Goal: Communication & Community: Answer question/provide support

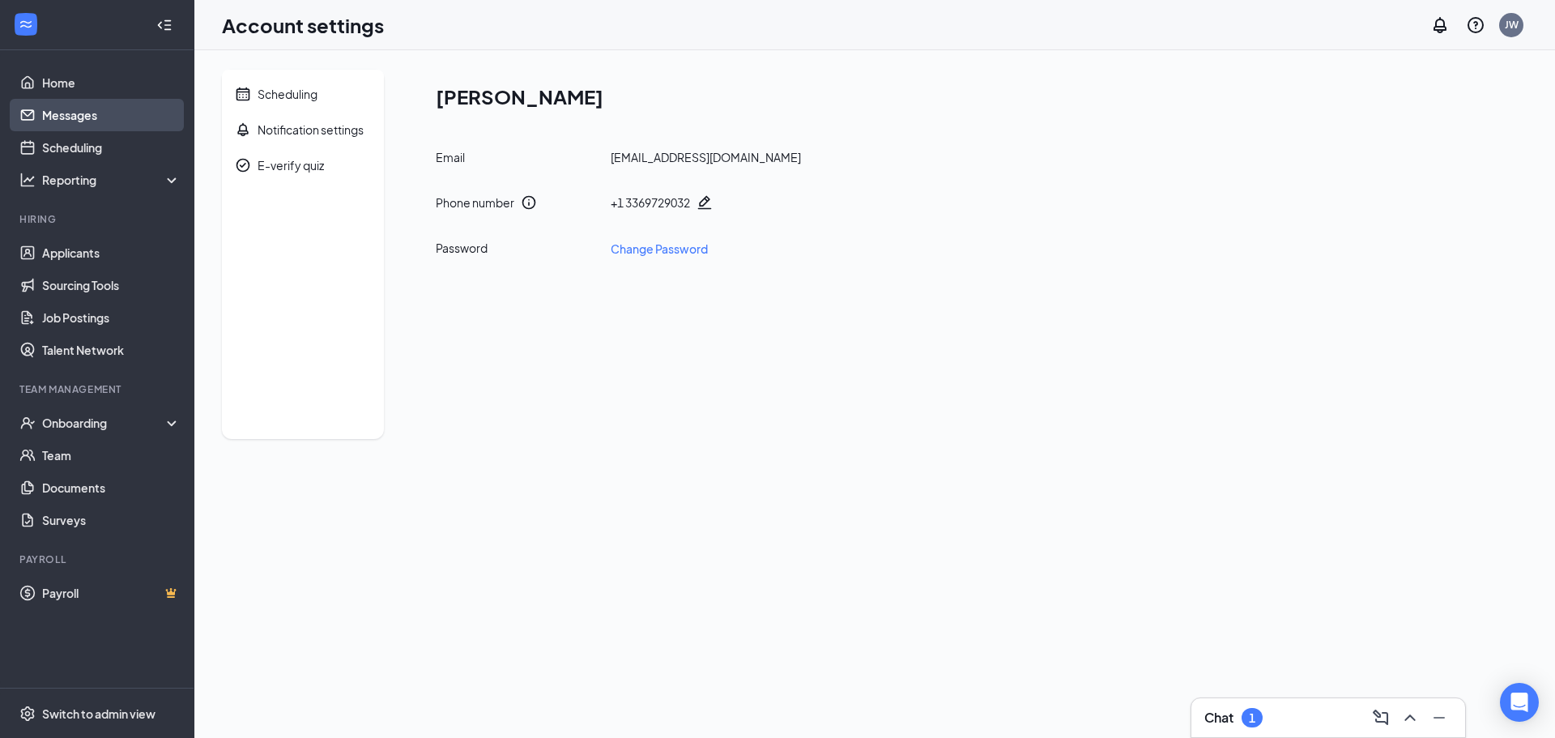
click at [60, 123] on link "Messages" at bounding box center [111, 115] width 139 height 32
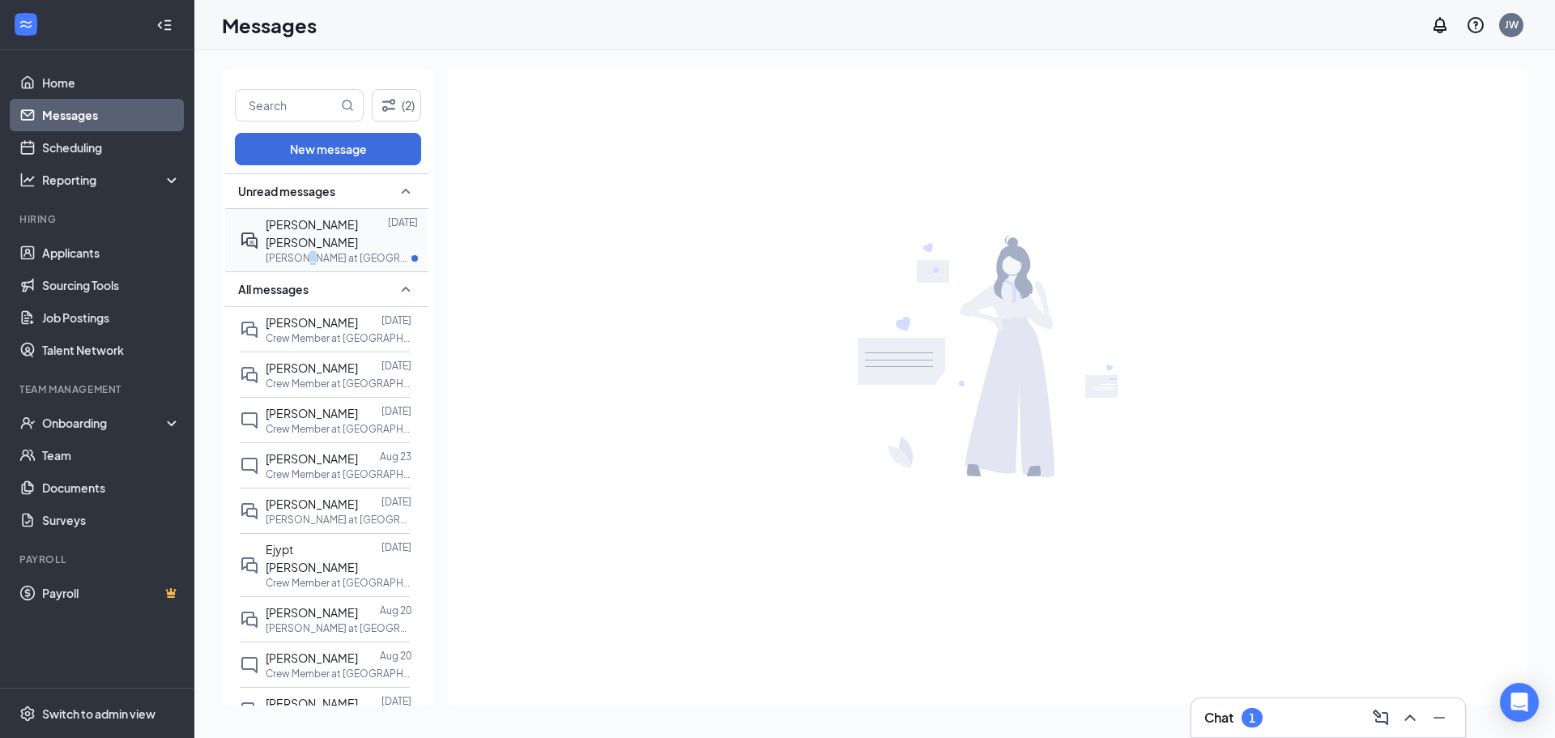
click at [303, 251] on p "[PERSON_NAME] at [GEOGRAPHIC_DATA]" at bounding box center [339, 258] width 146 height 14
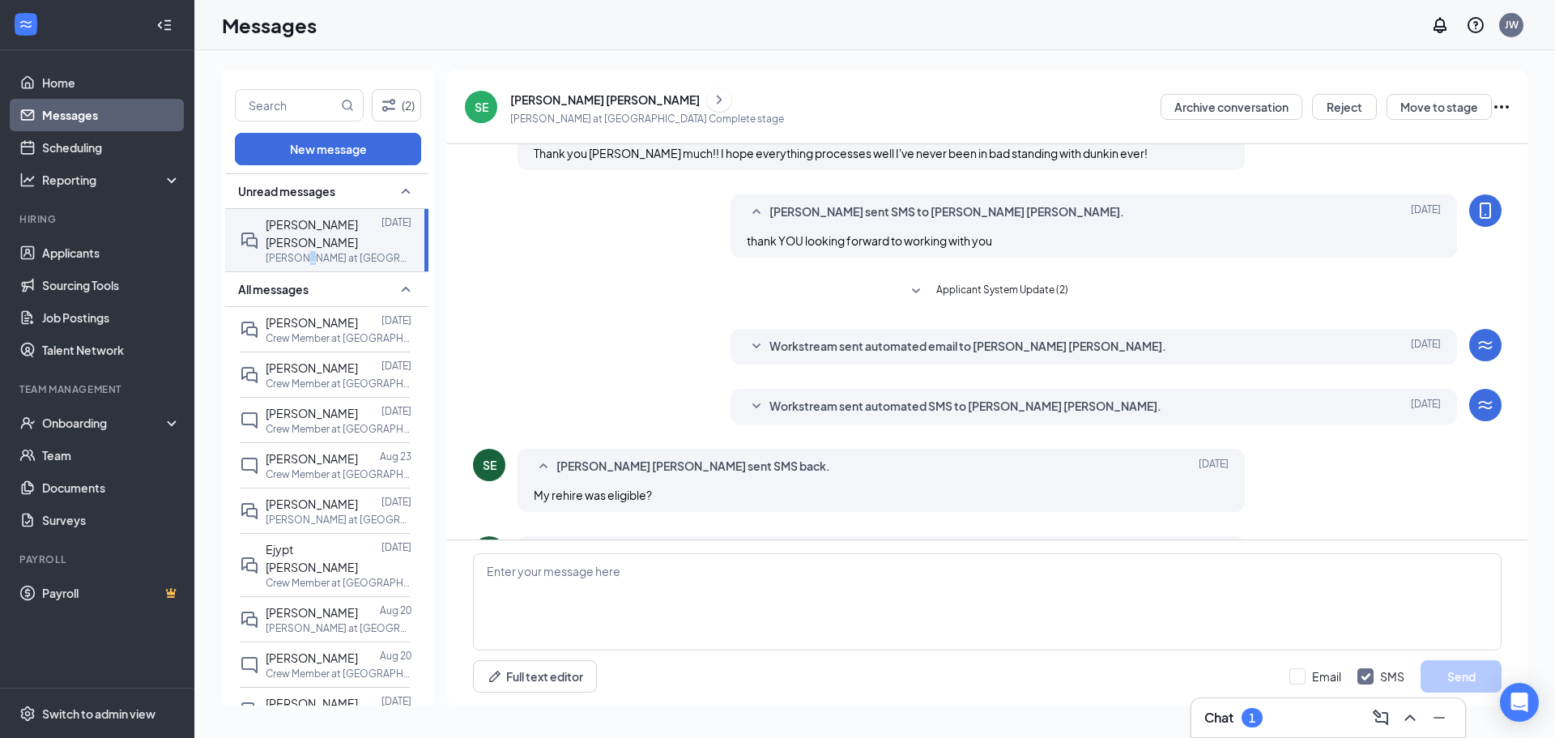
scroll to position [348, 0]
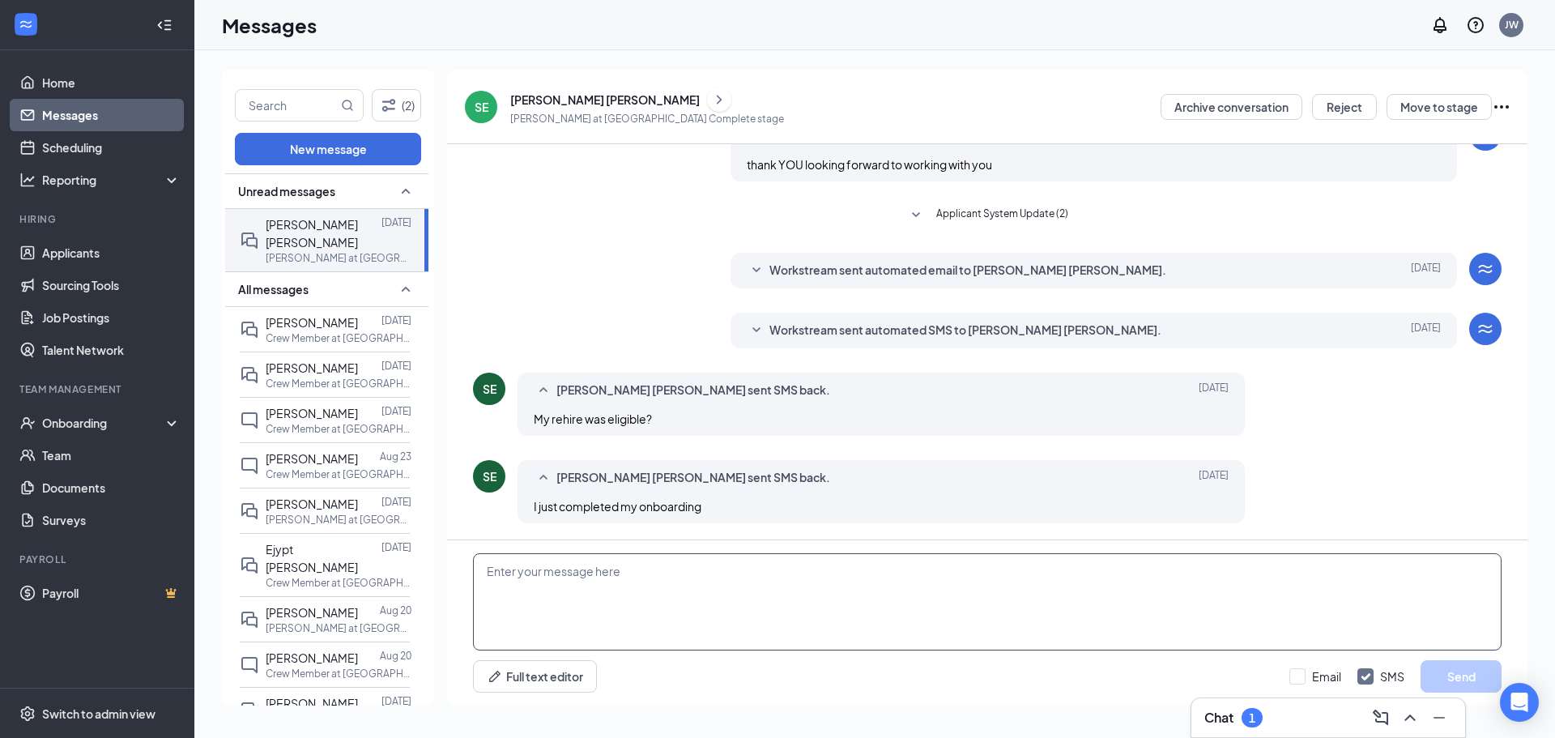
click at [705, 559] on textarea at bounding box center [987, 601] width 1029 height 97
type textarea "Awesome! See you later on [DATE]!"
click at [1466, 677] on button "Send" at bounding box center [1461, 676] width 81 height 32
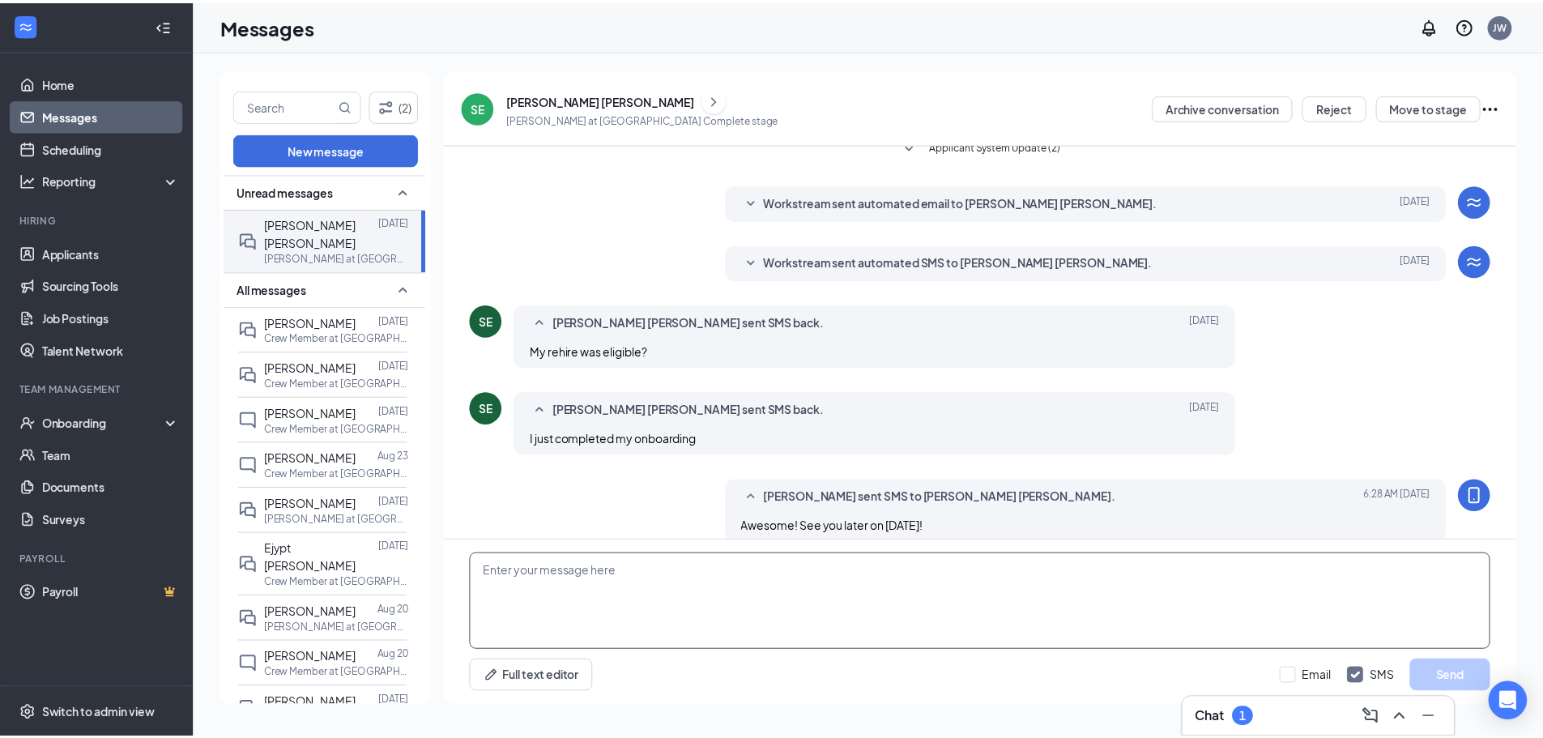
scroll to position [436, 0]
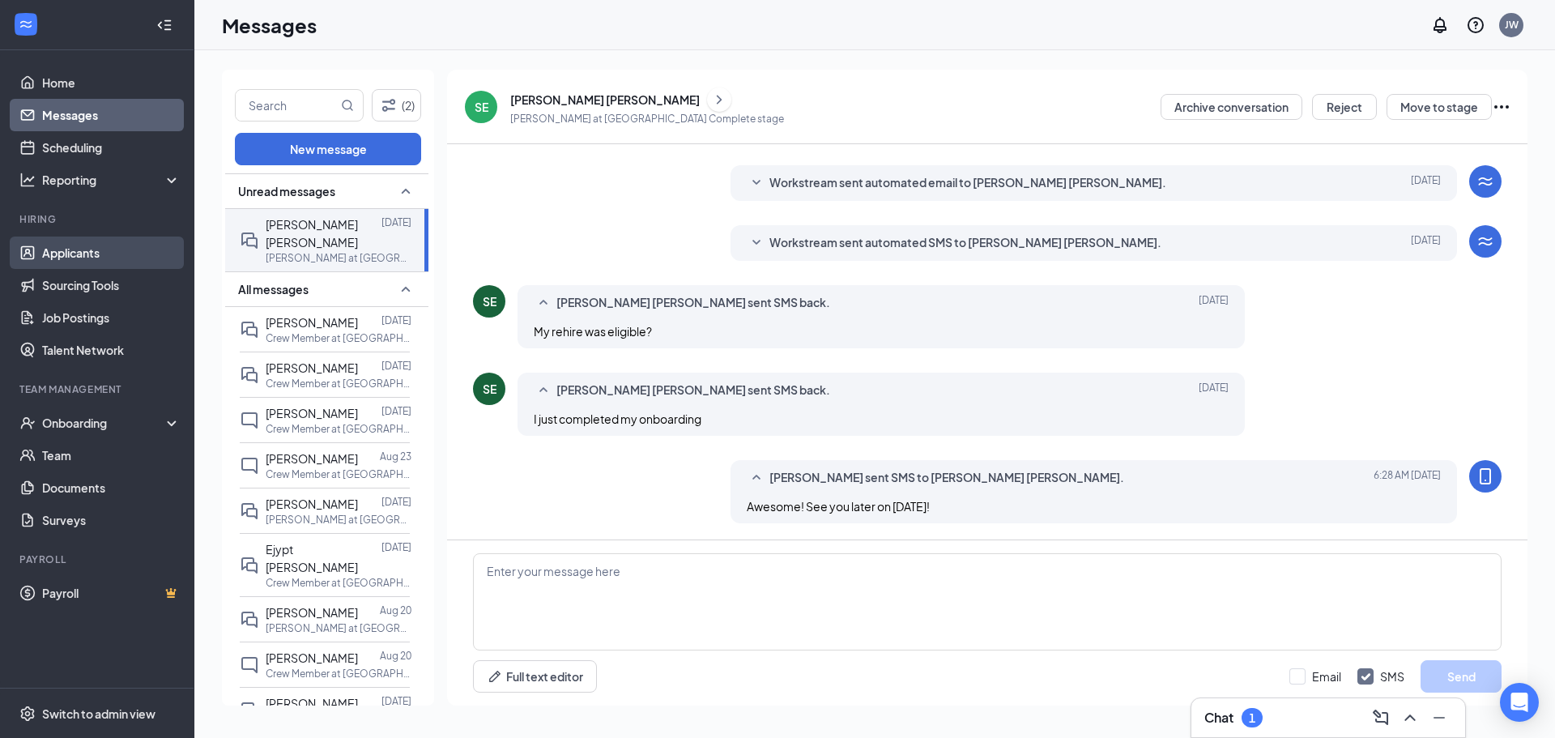
click at [74, 254] on link "Applicants" at bounding box center [111, 253] width 139 height 32
